Goal: Task Accomplishment & Management: Manage account settings

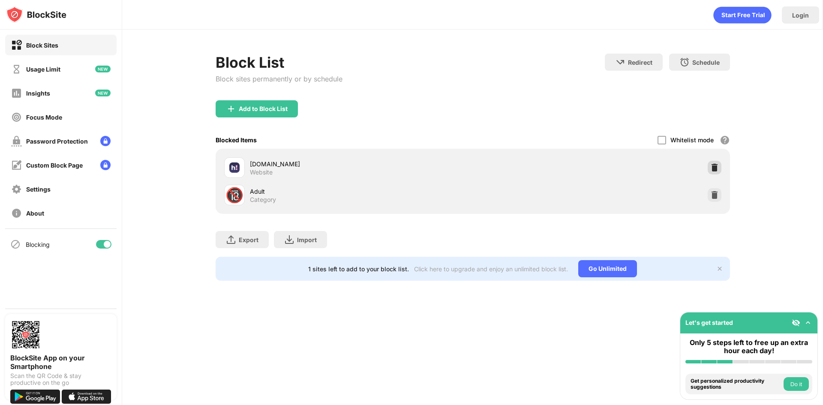
click at [711, 167] on img at bounding box center [714, 167] width 9 height 9
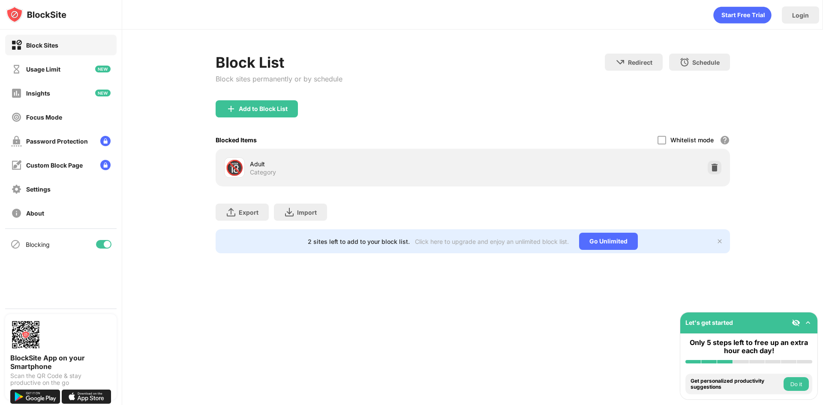
click at [564, 100] on div "Add to Block List" at bounding box center [473, 115] width 514 height 31
click at [263, 109] on div "Add to Block List" at bounding box center [263, 108] width 49 height 7
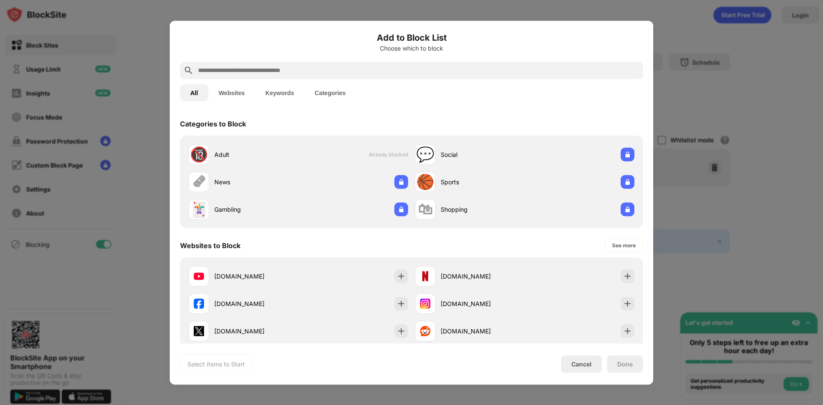
click at [270, 79] on div "All Websites Keywords Categories" at bounding box center [411, 92] width 463 height 27
click at [267, 75] on input "text" at bounding box center [418, 70] width 442 height 10
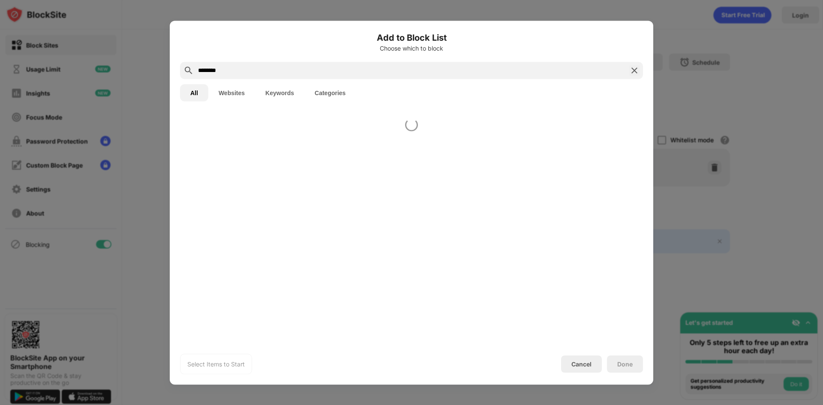
type input "*******"
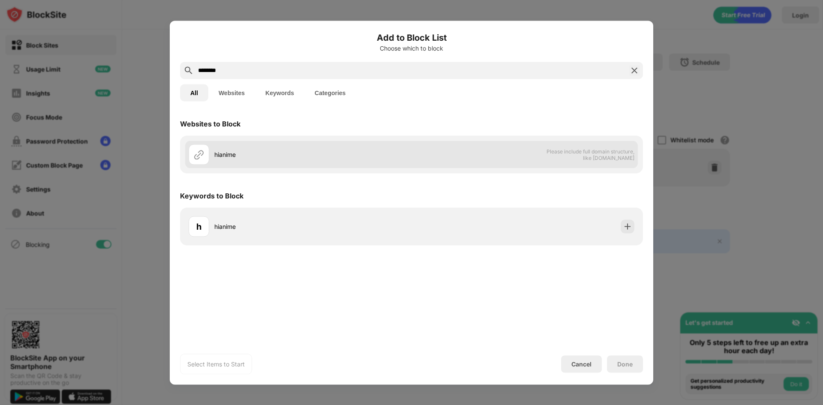
click at [470, 163] on div "hianime Please include full domain structure, like [DOMAIN_NAME]" at bounding box center [411, 154] width 453 height 27
click at [585, 150] on span "Please include full domain structure, like [DOMAIN_NAME]" at bounding box center [590, 154] width 88 height 13
click at [291, 159] on div "hianime" at bounding box center [300, 154] width 223 height 21
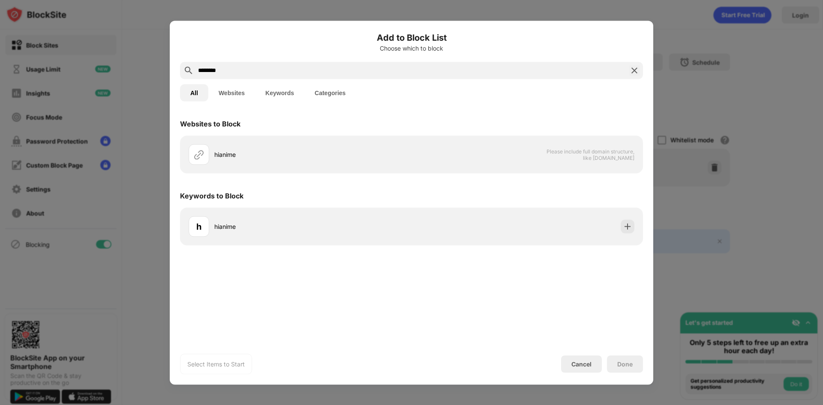
click at [633, 69] on img at bounding box center [634, 70] width 10 height 10
